Goal: Task Accomplishment & Management: Use online tool/utility

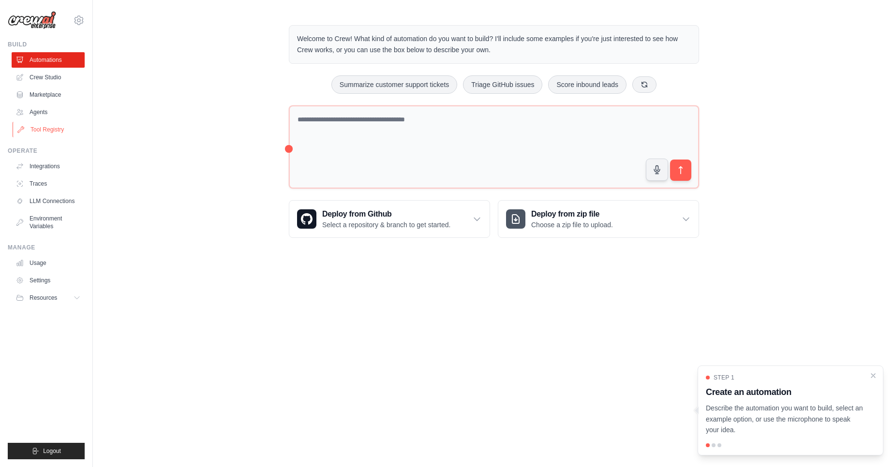
click at [37, 136] on link "Tool Registry" at bounding box center [49, 129] width 73 height 15
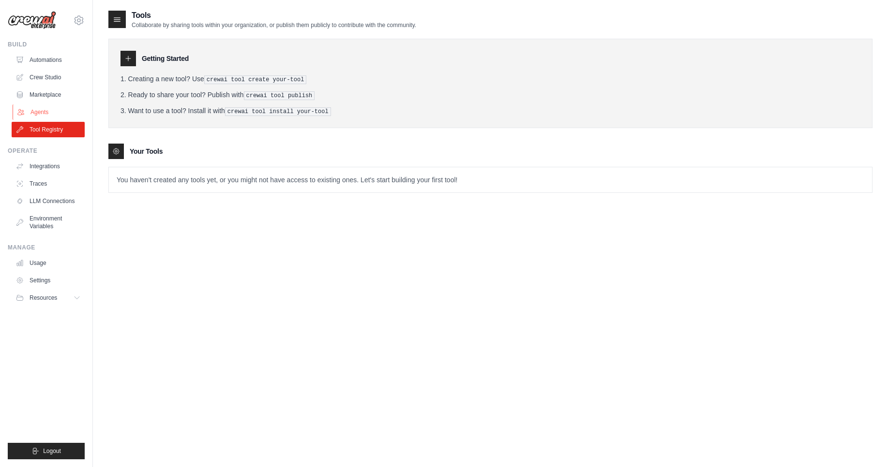
click at [36, 114] on link "Agents" at bounding box center [49, 111] width 73 height 15
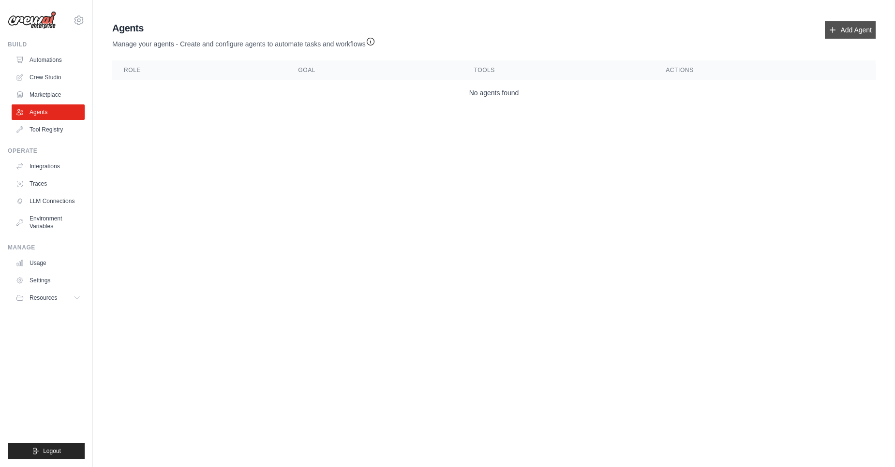
click at [838, 28] on link "Add Agent" at bounding box center [850, 29] width 51 height 17
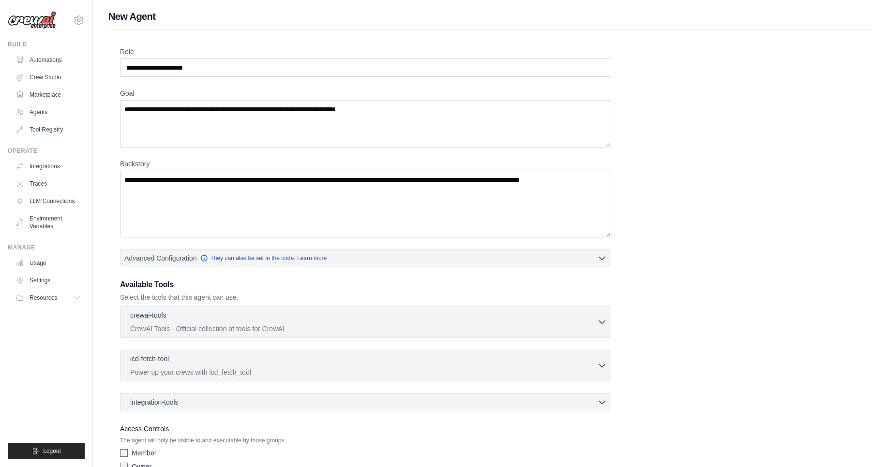
scroll to position [52, 0]
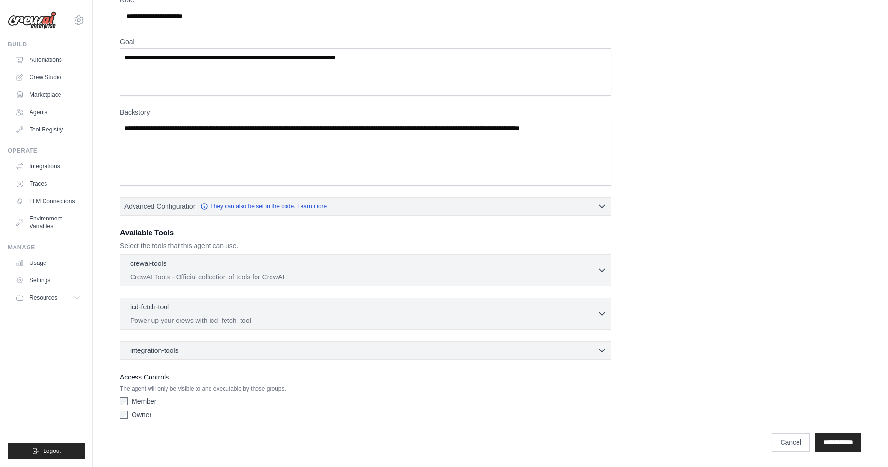
click at [581, 344] on div "integration-tools 0 selected Notion Google Sheets Box Jira" at bounding box center [365, 351] width 491 height 18
click at [582, 354] on div "integration-tools 0 selected" at bounding box center [368, 350] width 476 height 10
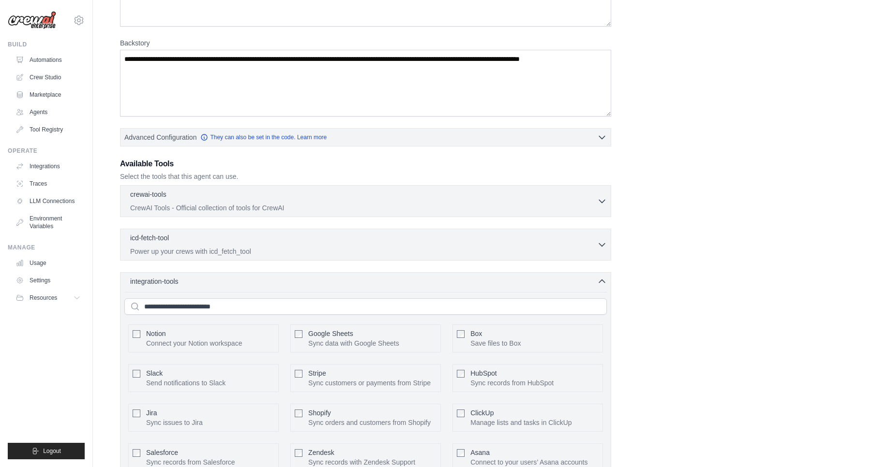
scroll to position [124, 0]
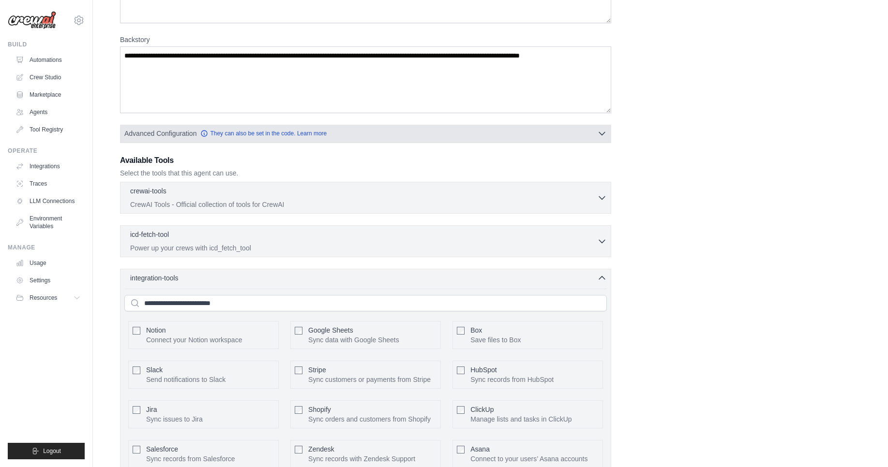
click at [373, 128] on button "Advanced Configuration They can also be set in the code. Learn more" at bounding box center [365, 133] width 490 height 17
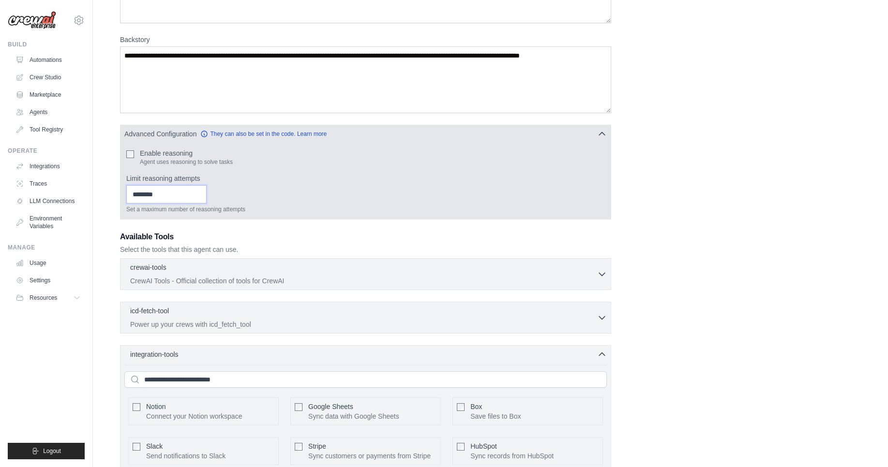
click at [168, 200] on input "Limit reasoning attempts" at bounding box center [166, 194] width 80 height 18
click at [207, 190] on input "*" at bounding box center [166, 194] width 80 height 18
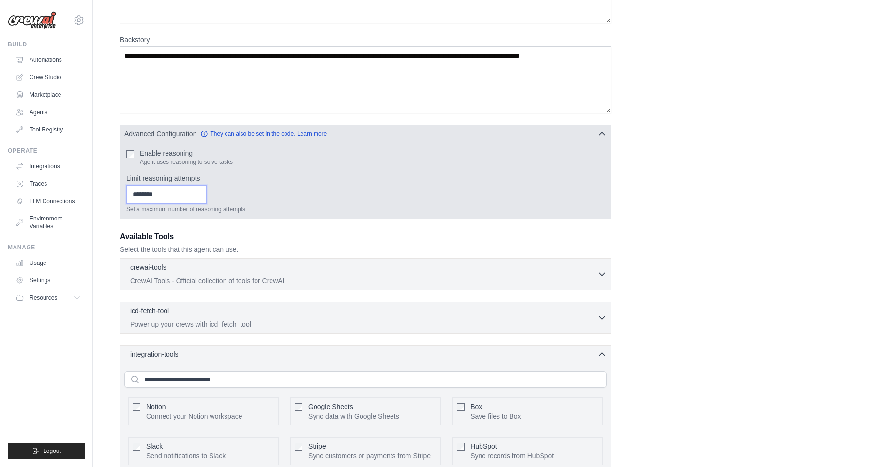
click at [207, 190] on input "*" at bounding box center [166, 194] width 80 height 18
type input "*"
click at [207, 190] on input "*" at bounding box center [166, 194] width 80 height 18
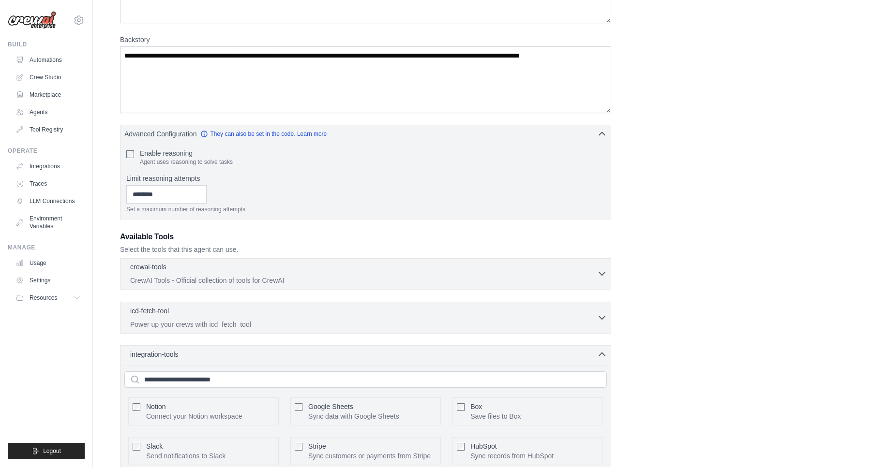
click at [224, 276] on p "CrewAI Tools - Official collection of tools for CrewAI" at bounding box center [363, 281] width 467 height 10
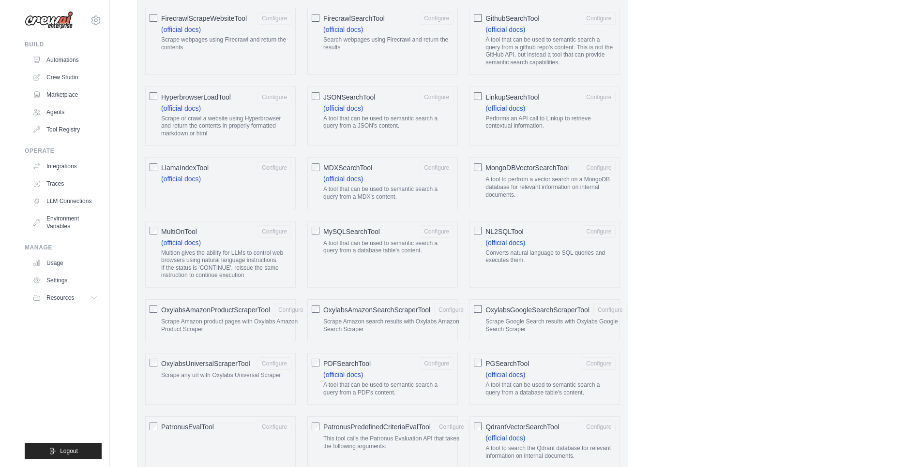
scroll to position [0, 0]
